Goal: Navigation & Orientation: Understand site structure

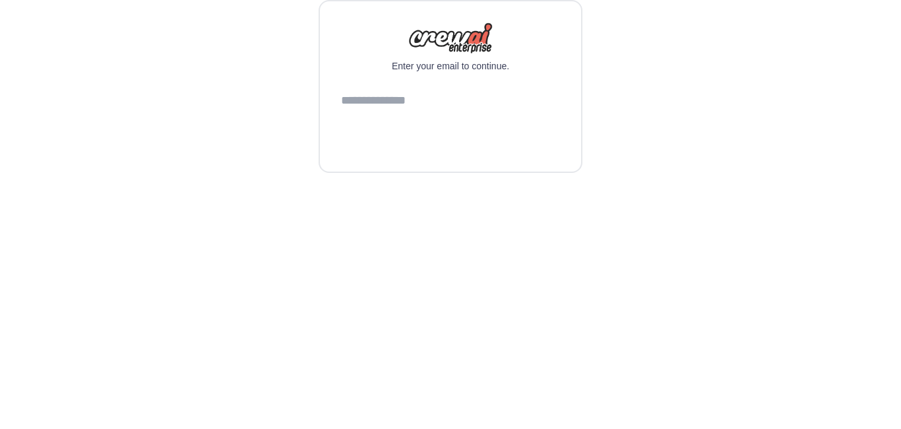
type input "**********"
click at [450, 150] on button "Continue" at bounding box center [450, 135] width 219 height 32
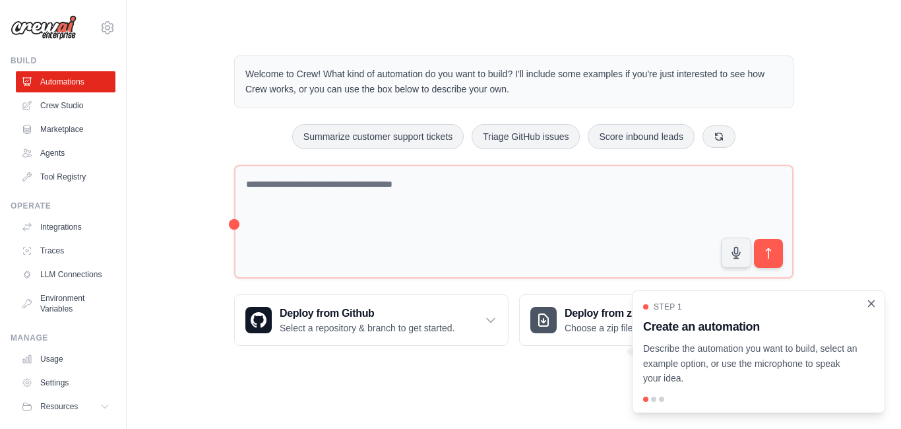
click at [872, 307] on icon "Close walkthrough" at bounding box center [871, 303] width 12 height 12
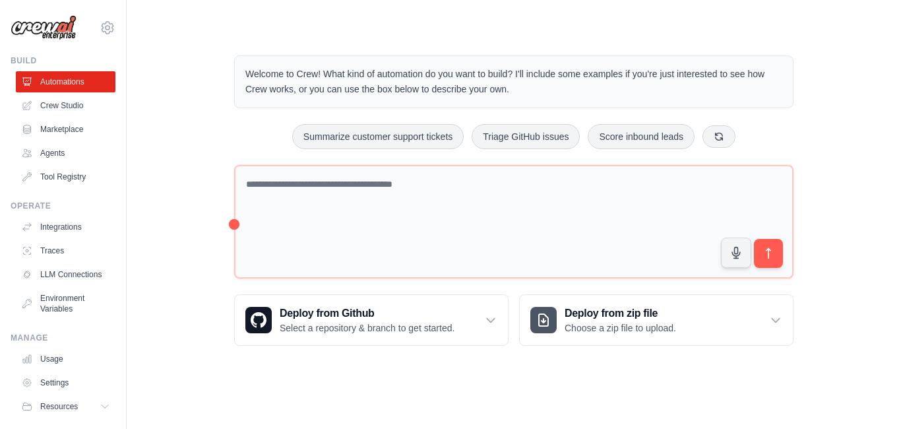
click at [48, 26] on img at bounding box center [44, 27] width 66 height 25
click at [52, 109] on link "Crew Studio" at bounding box center [67, 105] width 100 height 21
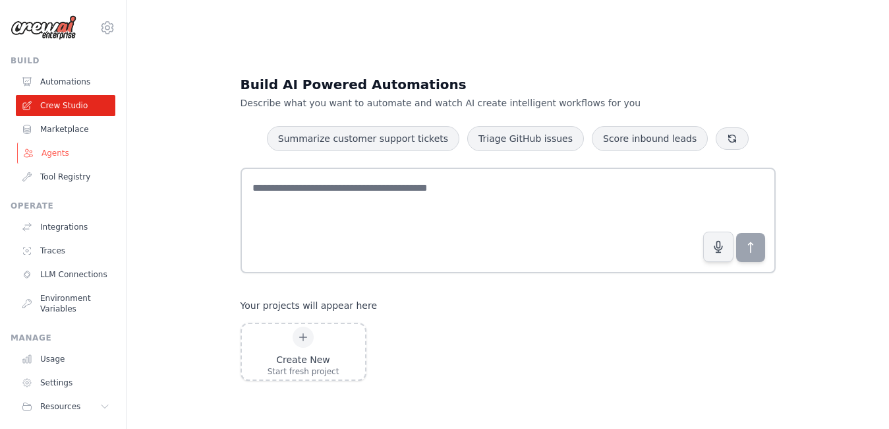
click at [53, 155] on link "Agents" at bounding box center [67, 152] width 100 height 21
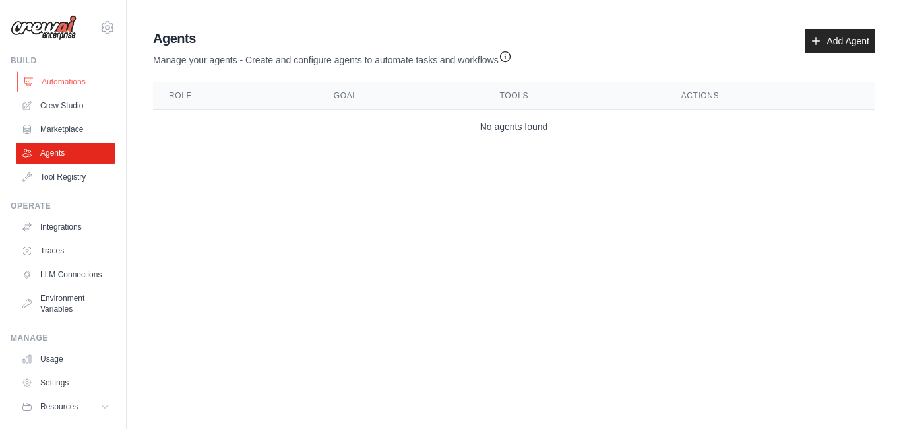
click at [52, 80] on link "Automations" at bounding box center [67, 81] width 100 height 21
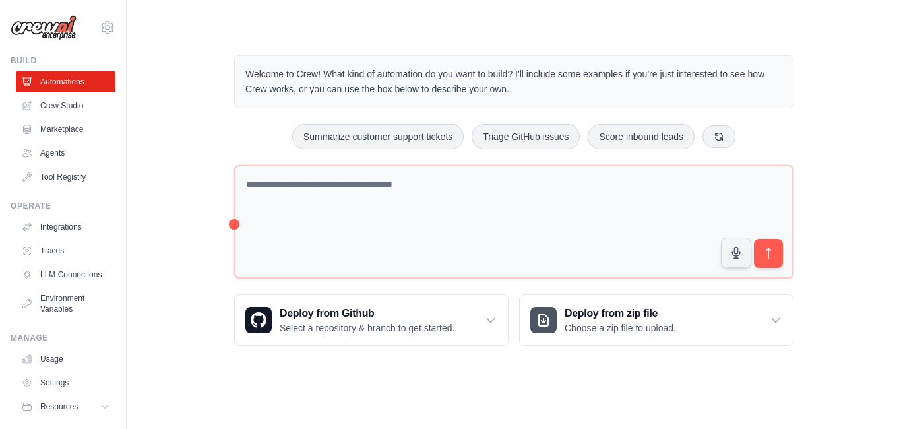
click at [47, 28] on img at bounding box center [44, 27] width 66 height 25
click at [102, 23] on icon at bounding box center [108, 27] width 12 height 11
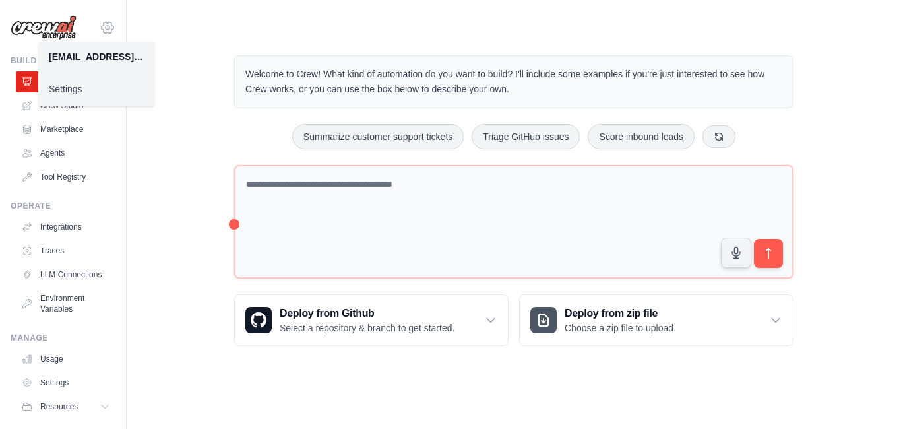
click at [102, 23] on icon at bounding box center [108, 27] width 12 height 11
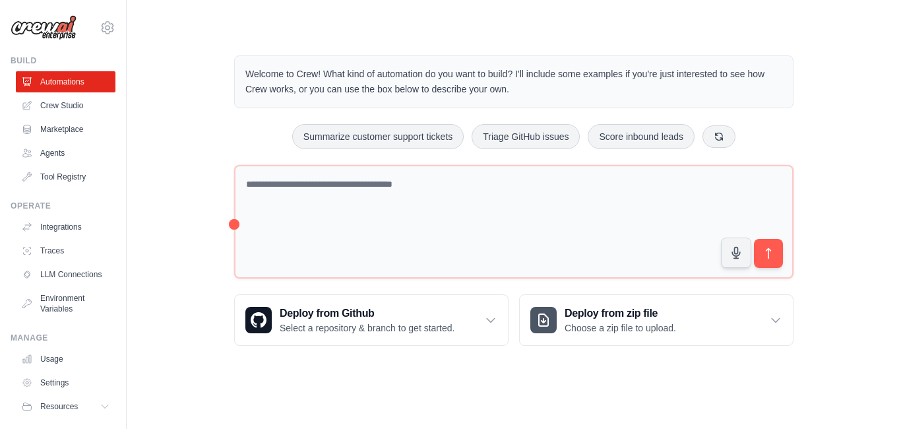
scroll to position [45, 0]
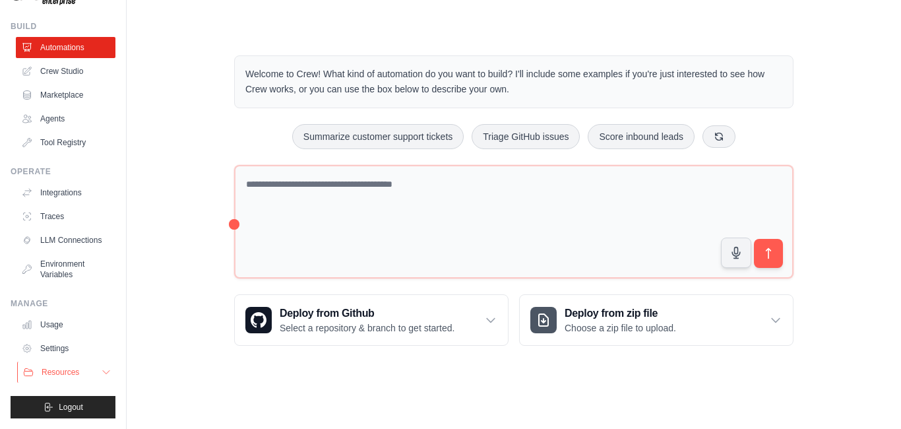
click at [101, 375] on icon at bounding box center [106, 372] width 11 height 11
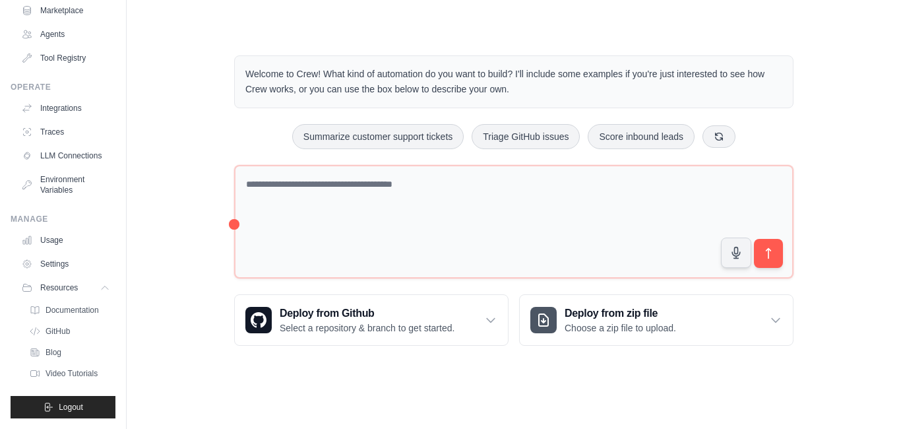
scroll to position [129, 0]
click at [69, 313] on span "Documentation" at bounding box center [73, 310] width 53 height 11
